Goal: Task Accomplishment & Management: Use online tool/utility

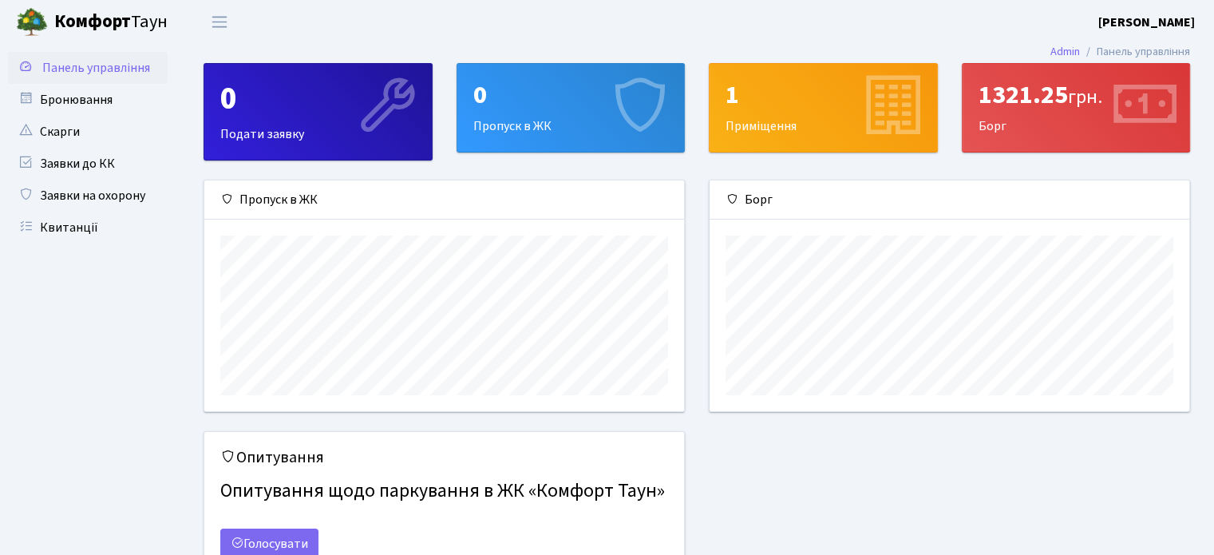
scroll to position [230, 479]
click at [132, 94] on link "Бронювання" at bounding box center [88, 100] width 160 height 32
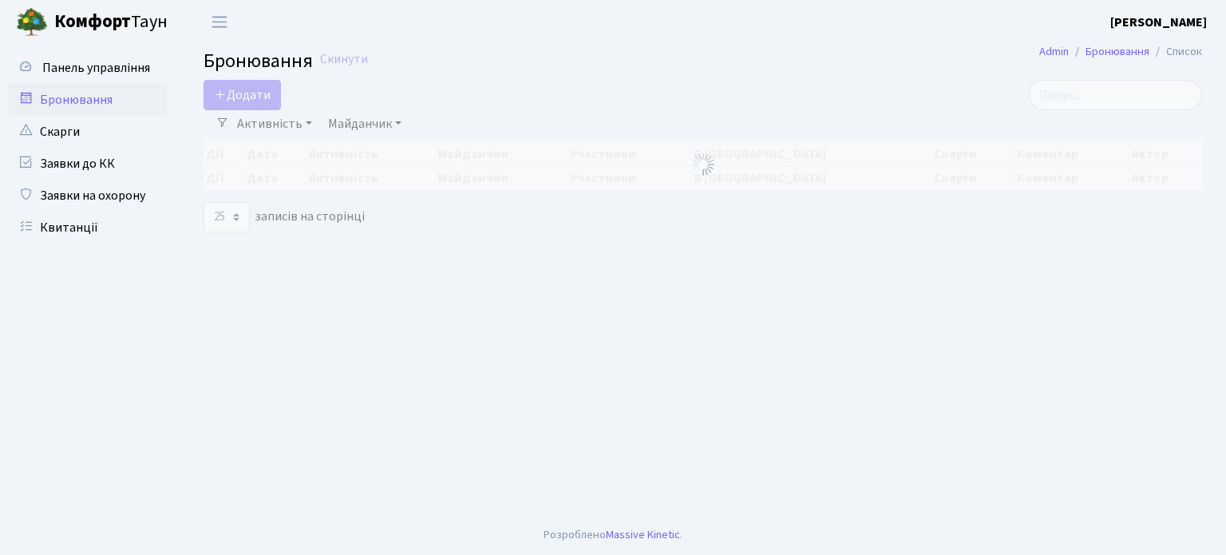
select select "25"
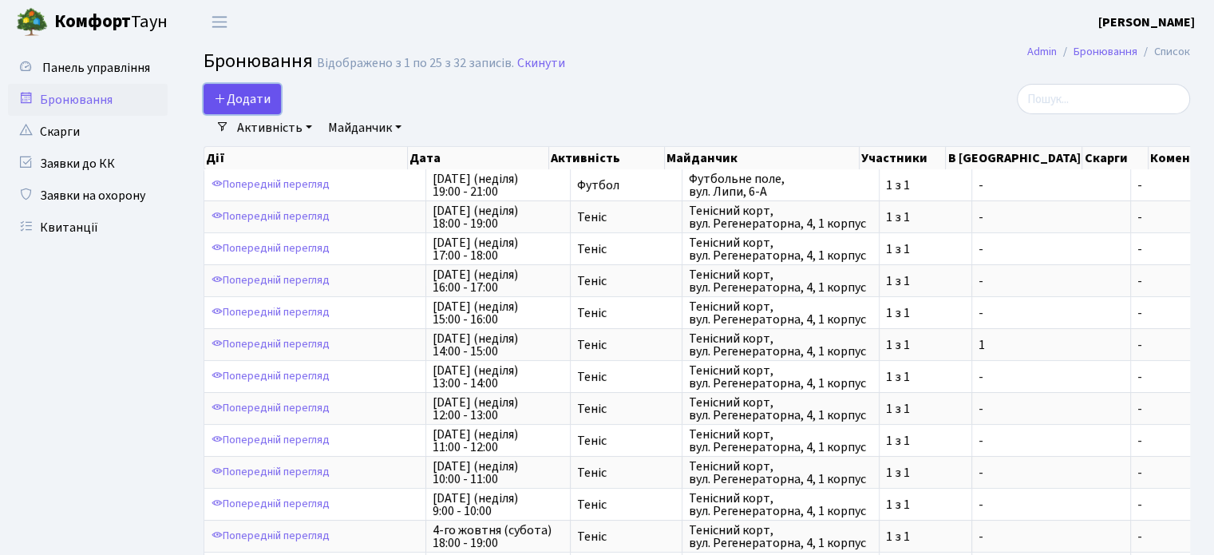
click at [240, 89] on button "Додати" at bounding box center [242, 99] width 77 height 30
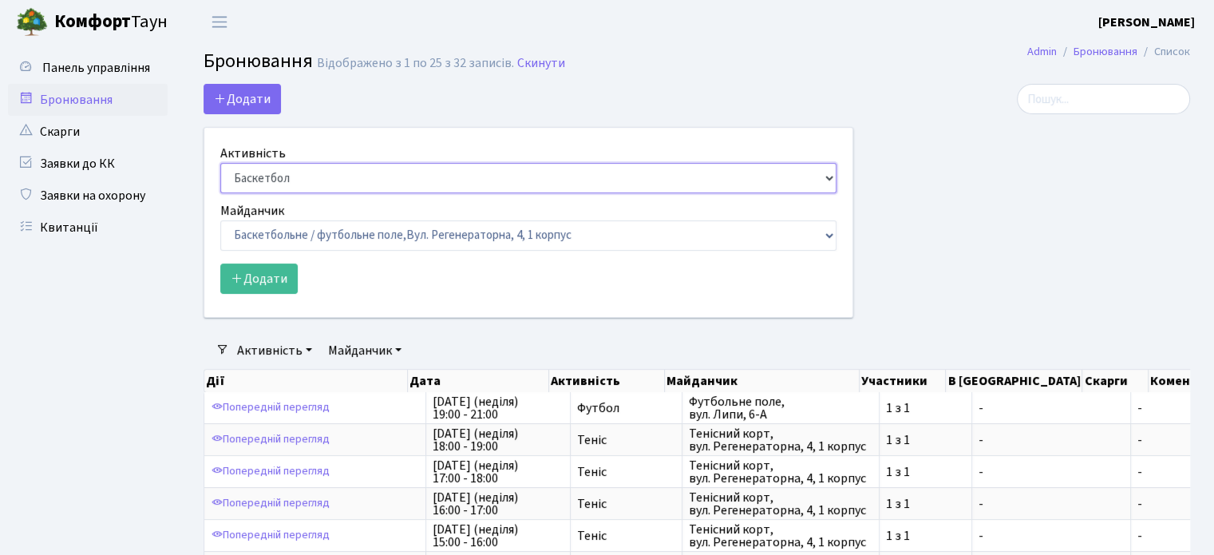
click at [420, 178] on select "Баскетбол Волейбол Йога Катання на роликах Настільний теніс Теніс Футбол Фітнес" at bounding box center [528, 178] width 616 height 30
select select "1"
click at [220, 163] on select "Баскетбол Волейбол Йога Катання на роликах Настільний теніс Теніс Футбол Фітнес" at bounding box center [528, 178] width 616 height 30
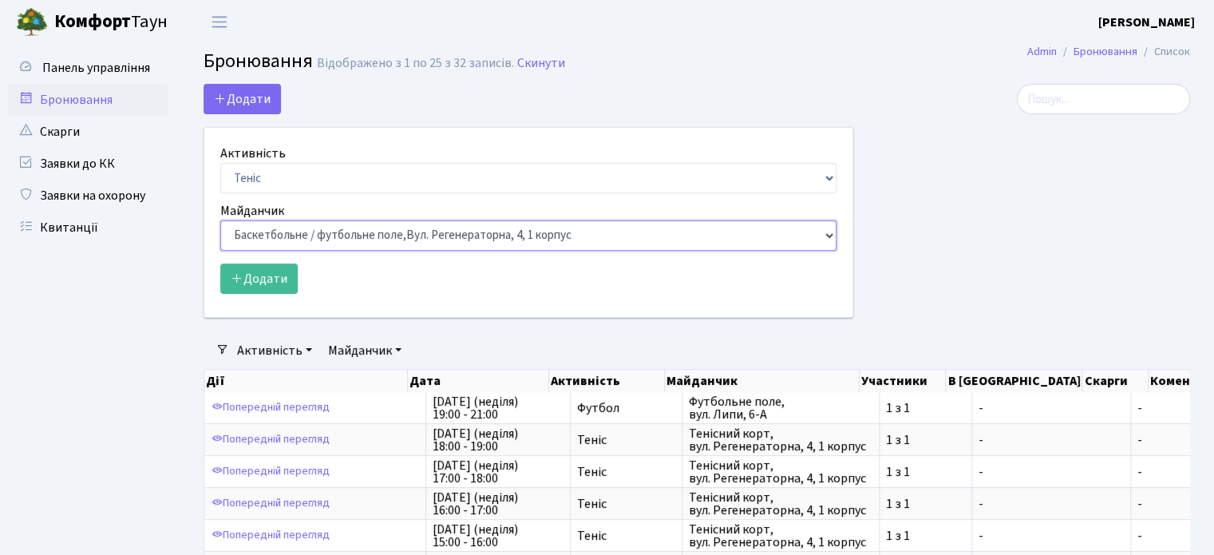
click at [332, 241] on select "Баскетбольне / футбольне поле, Вул. Регенераторна, 4, 1 корпус Баскетбольне пол…" at bounding box center [528, 235] width 616 height 30
select select "1"
click at [220, 220] on select "Баскетбольне / футбольне поле, Вул. Регенераторна, 4, 1 корпус Баскетбольне пол…" at bounding box center [528, 235] width 616 height 30
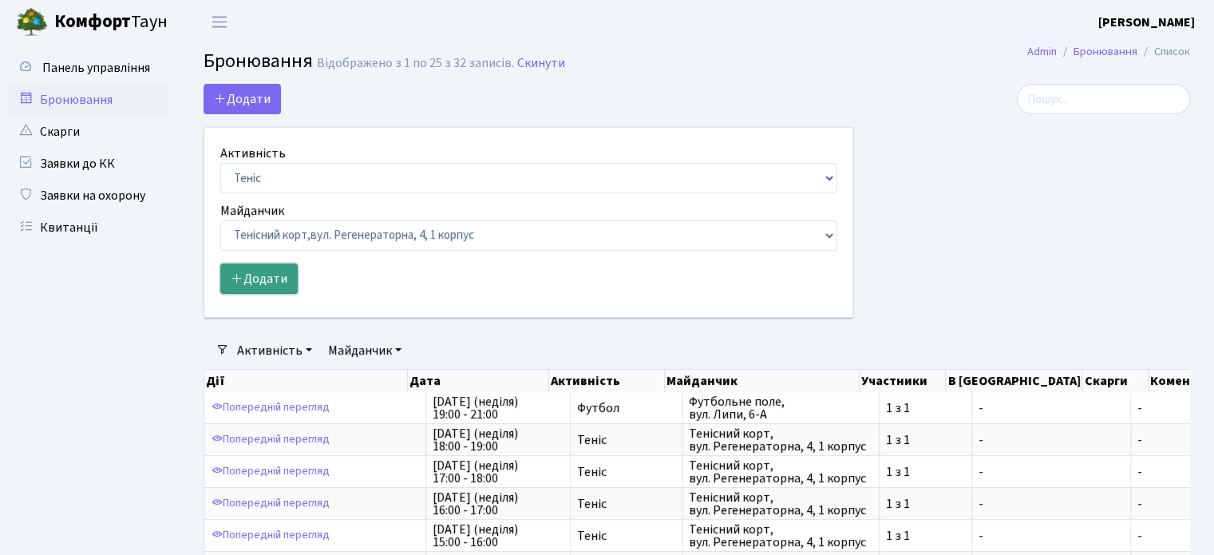
click at [266, 283] on button "Додати" at bounding box center [258, 278] width 77 height 30
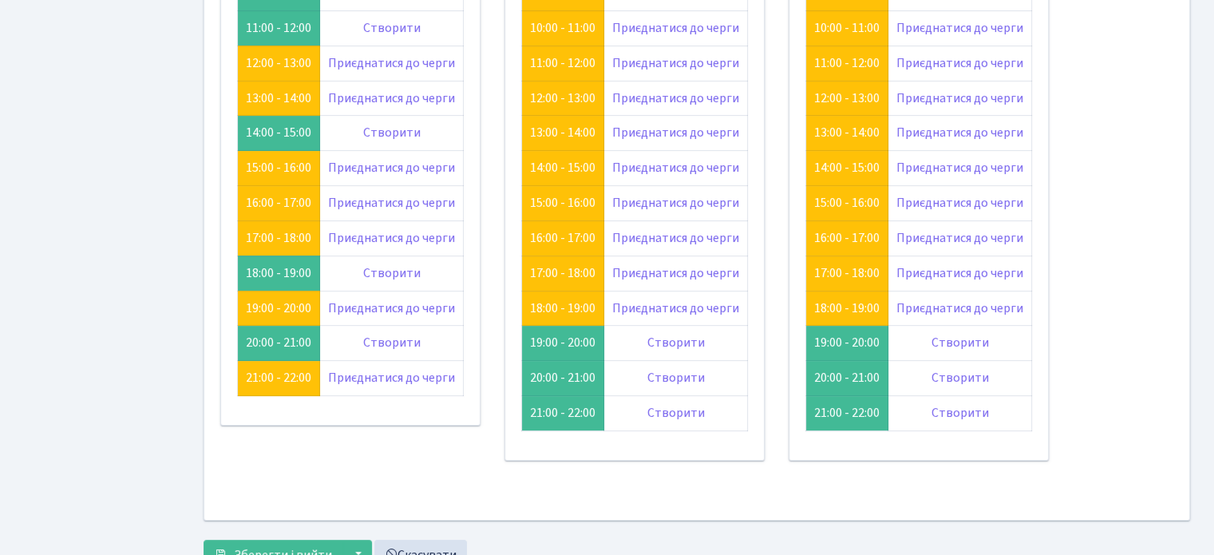
scroll to position [316, 0]
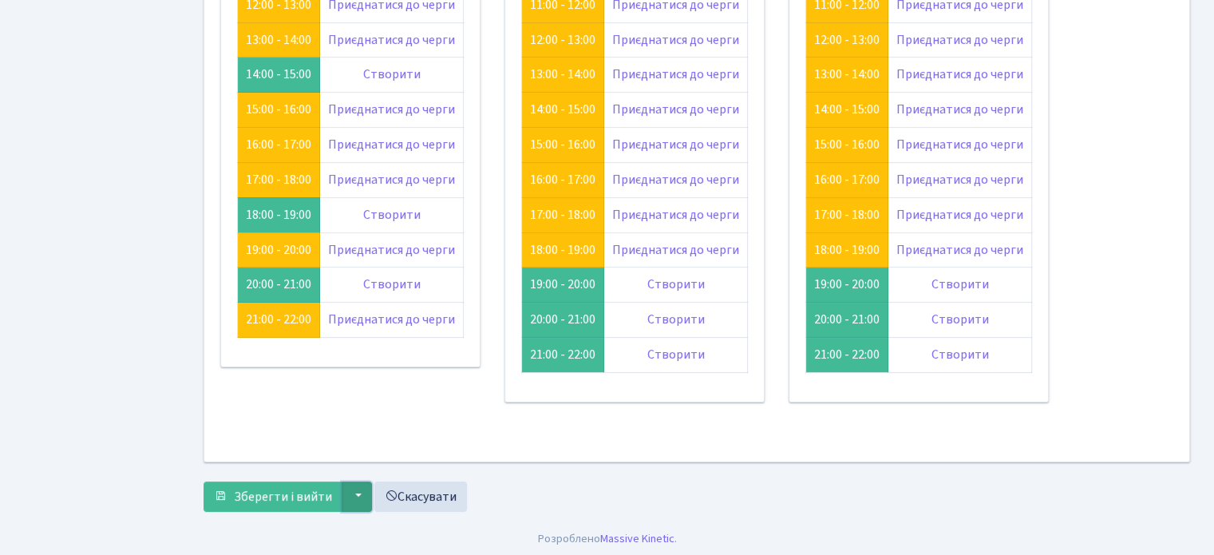
click at [354, 492] on button "▼" at bounding box center [357, 496] width 30 height 30
click at [750, 499] on div "Зберегти і вийти ▼ Зберегти та створити Зберегти та переглянути Скасувати" at bounding box center [697, 496] width 986 height 30
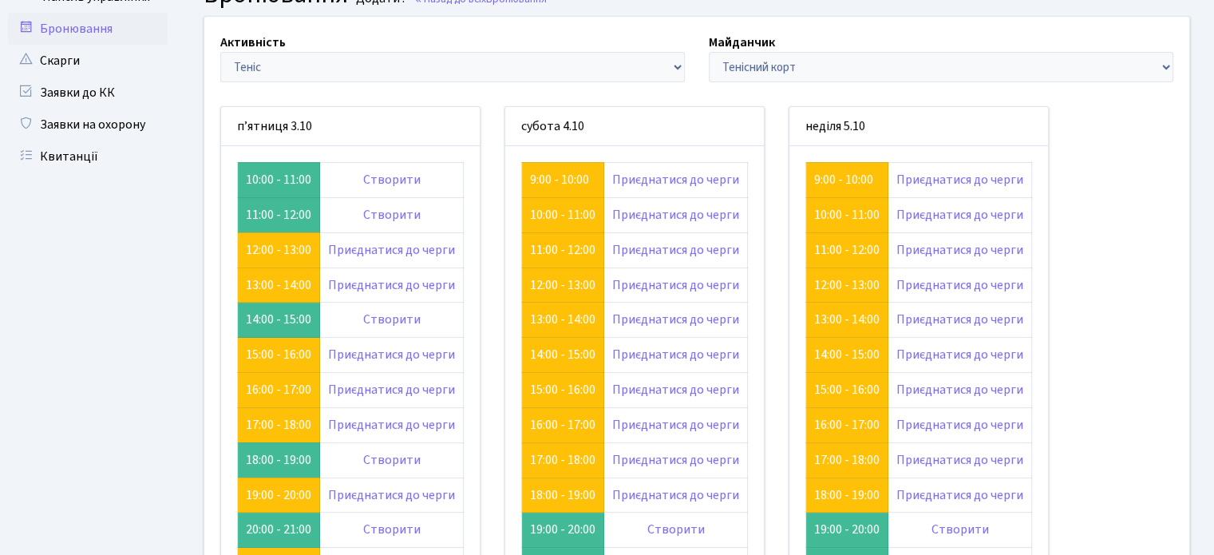
scroll to position [0, 0]
